Goal: Transaction & Acquisition: Book appointment/travel/reservation

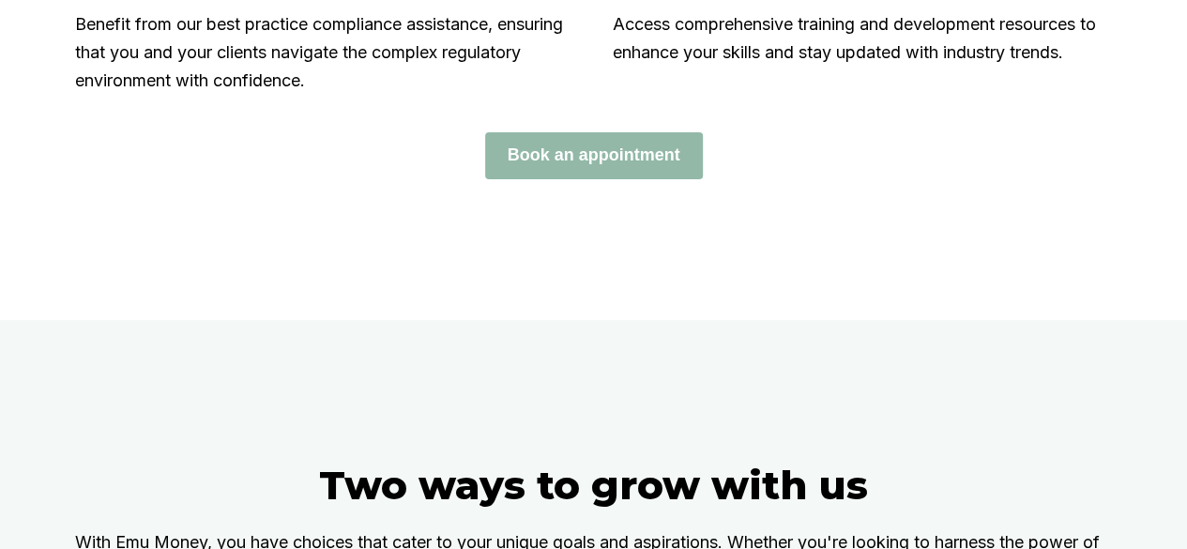
scroll to position [2971, 0]
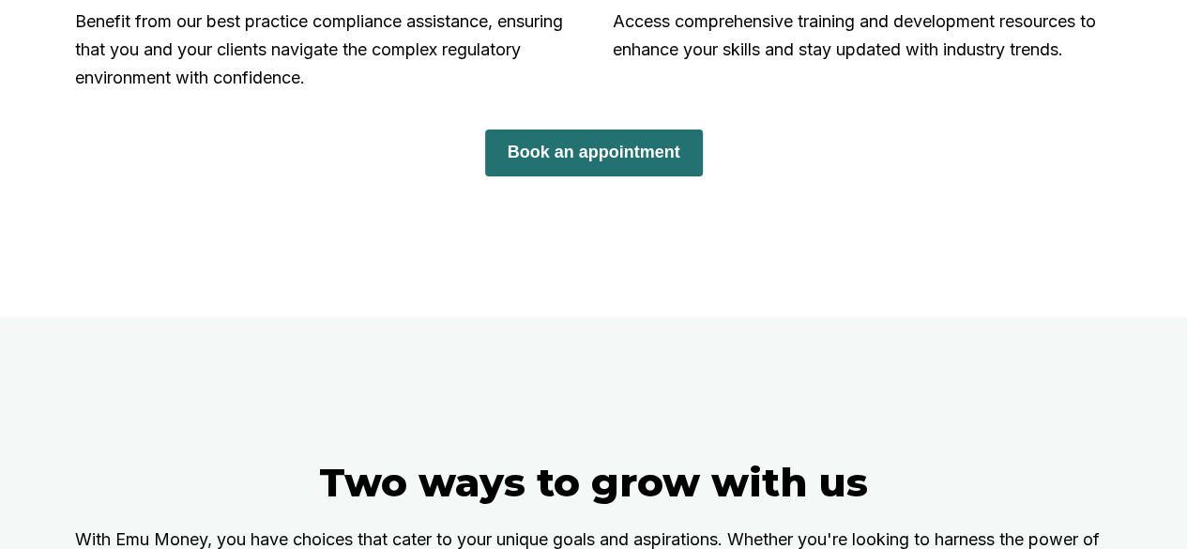
click at [578, 173] on button "Book an appointment" at bounding box center [594, 153] width 218 height 47
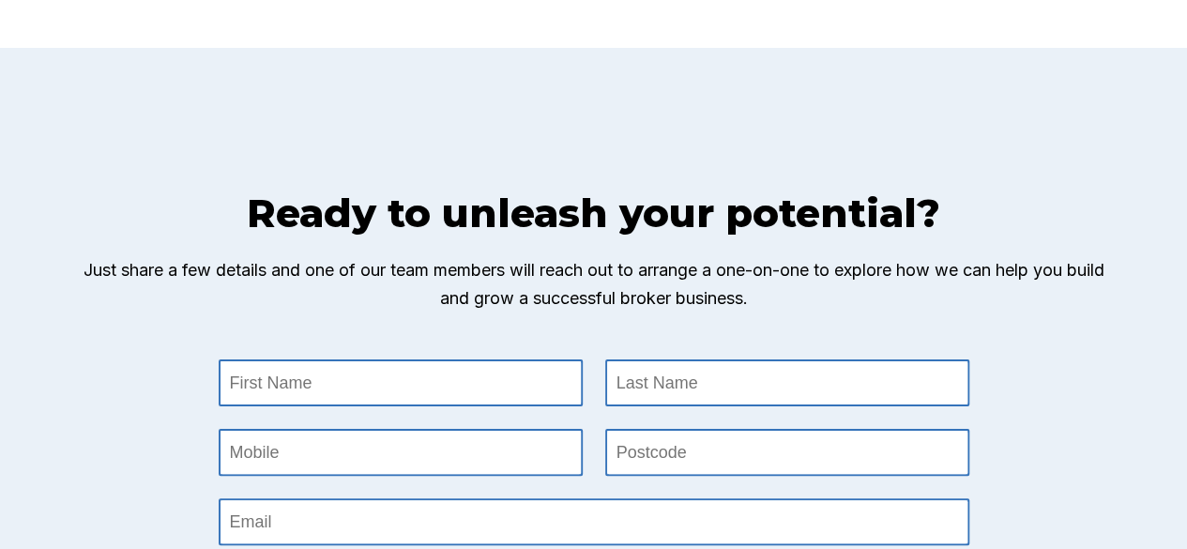
scroll to position [5840, 0]
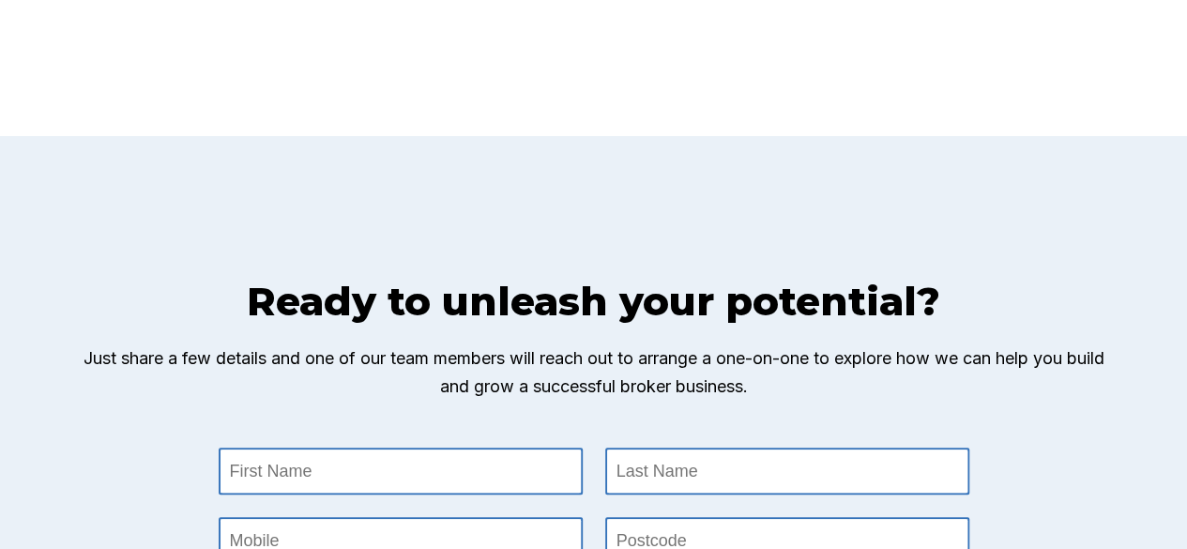
scroll to position [5753, 0]
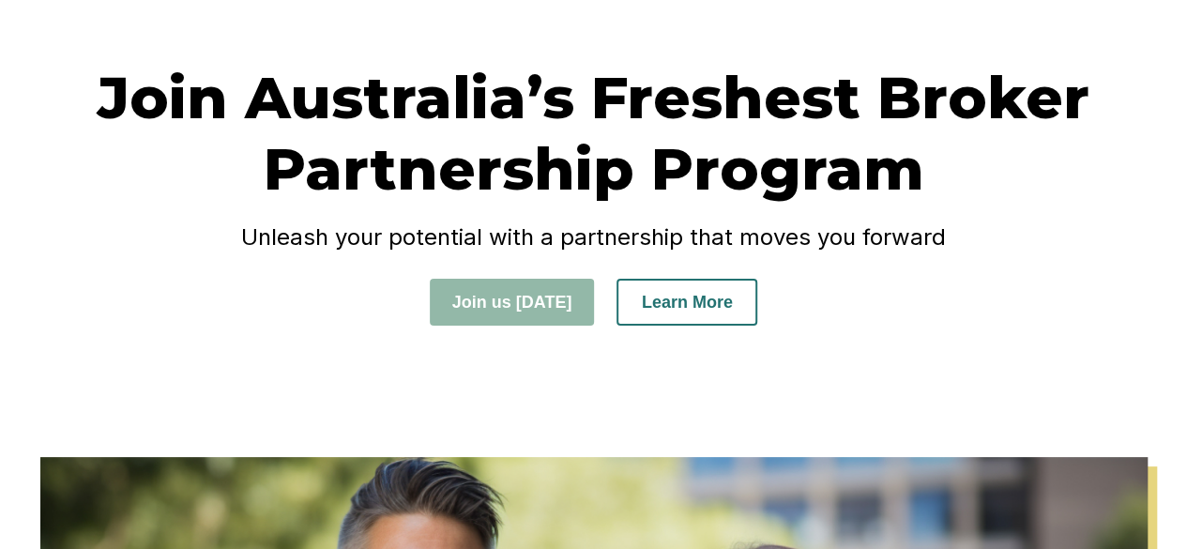
click at [689, 311] on button "Learn More" at bounding box center [687, 302] width 141 height 47
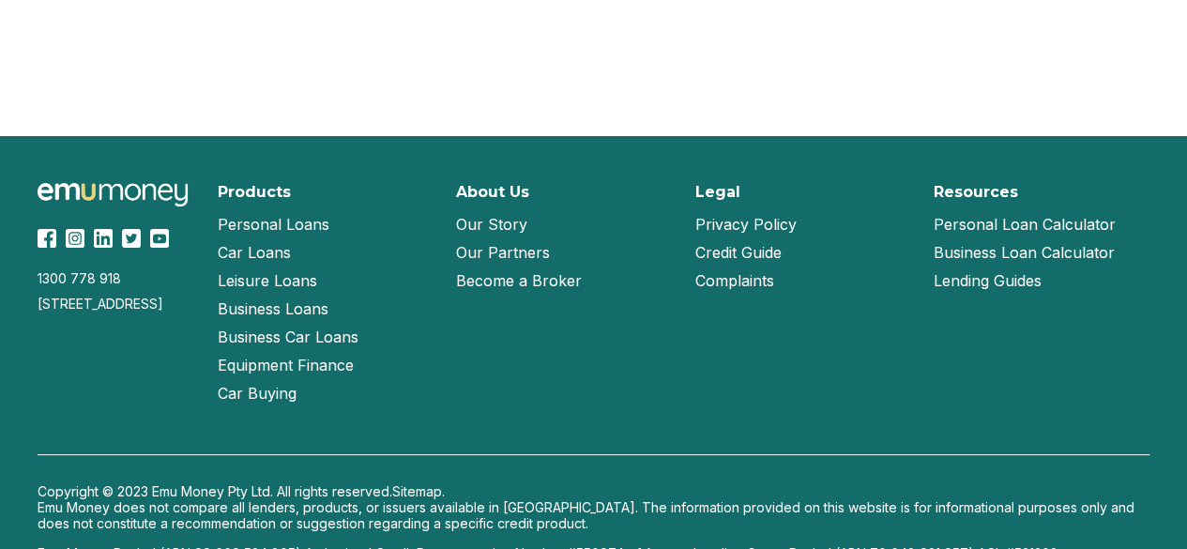
scroll to position [8516, 0]
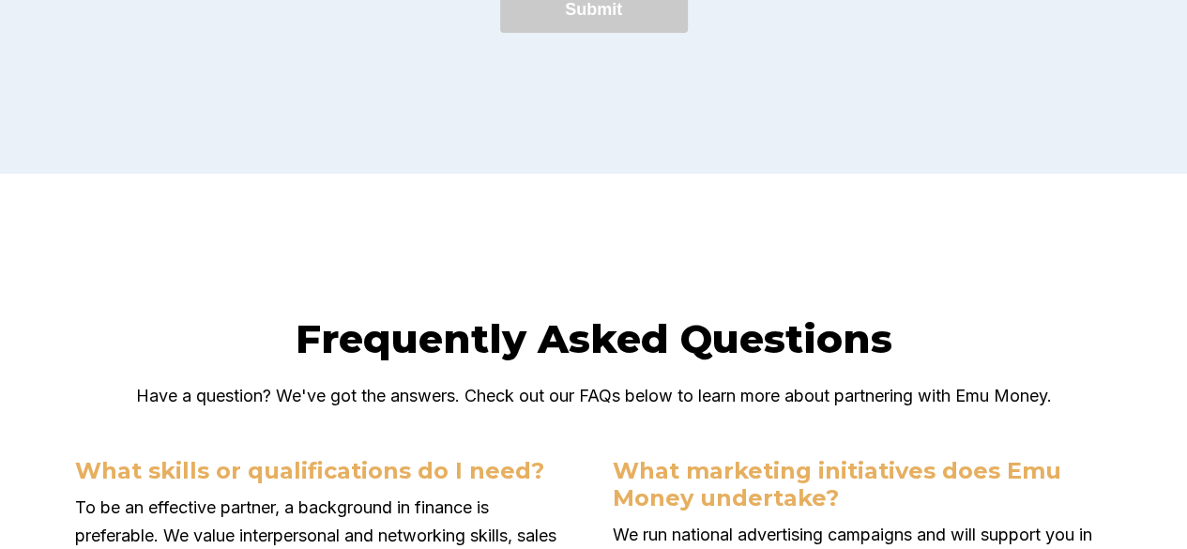
scroll to position [6505, 0]
